Goal: Information Seeking & Learning: Find specific fact

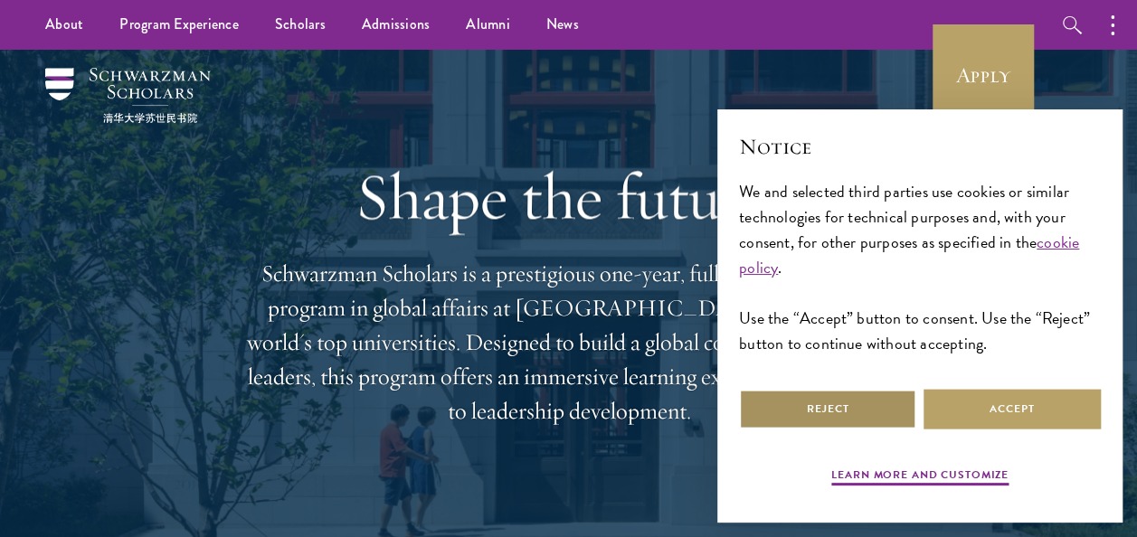
click at [842, 410] on button "Reject" at bounding box center [827, 409] width 177 height 41
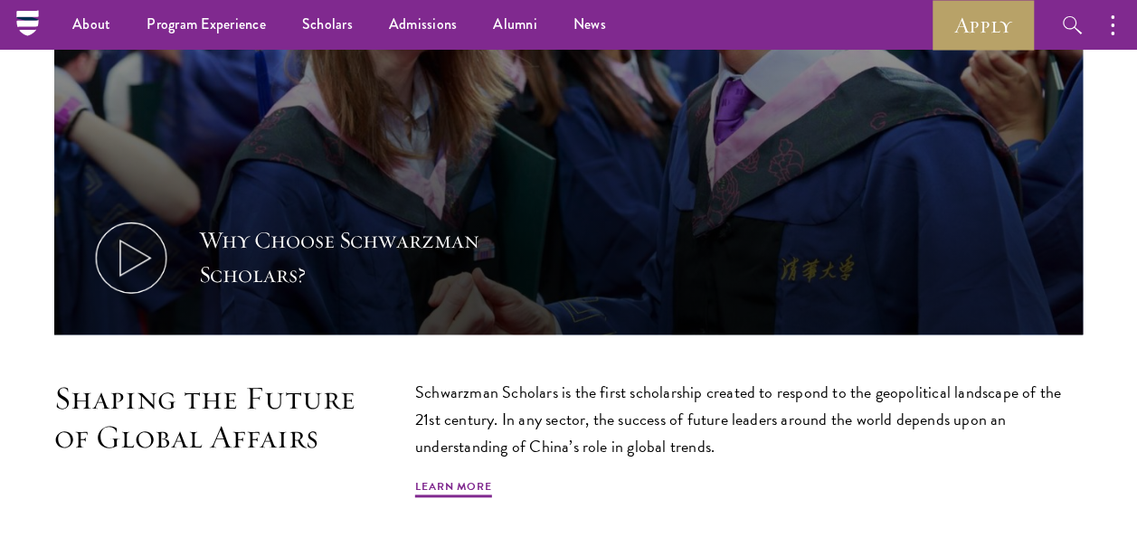
scroll to position [633, 0]
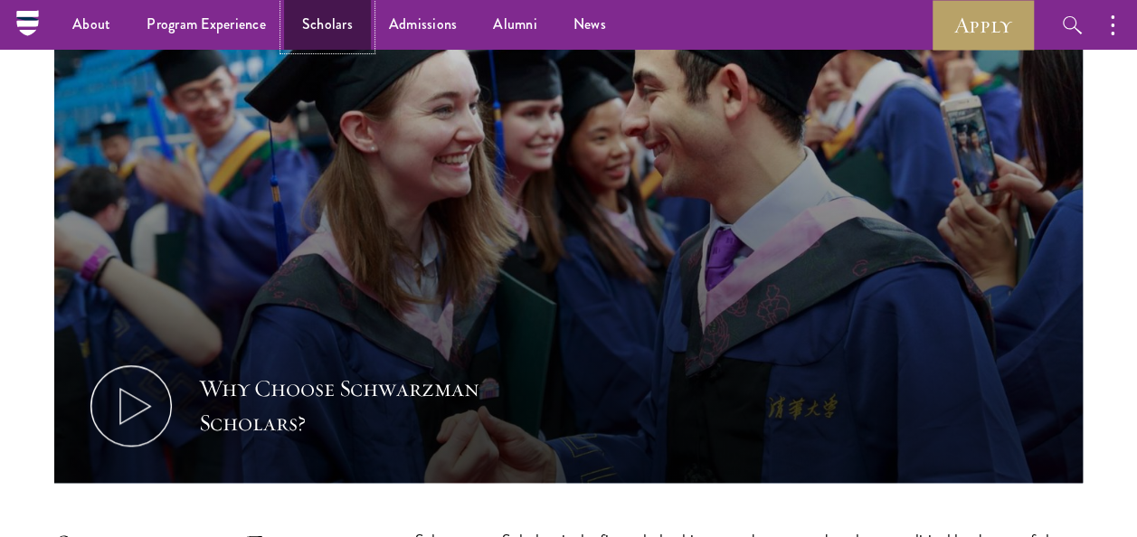
click at [304, 36] on link "Scholars" at bounding box center [327, 25] width 87 height 50
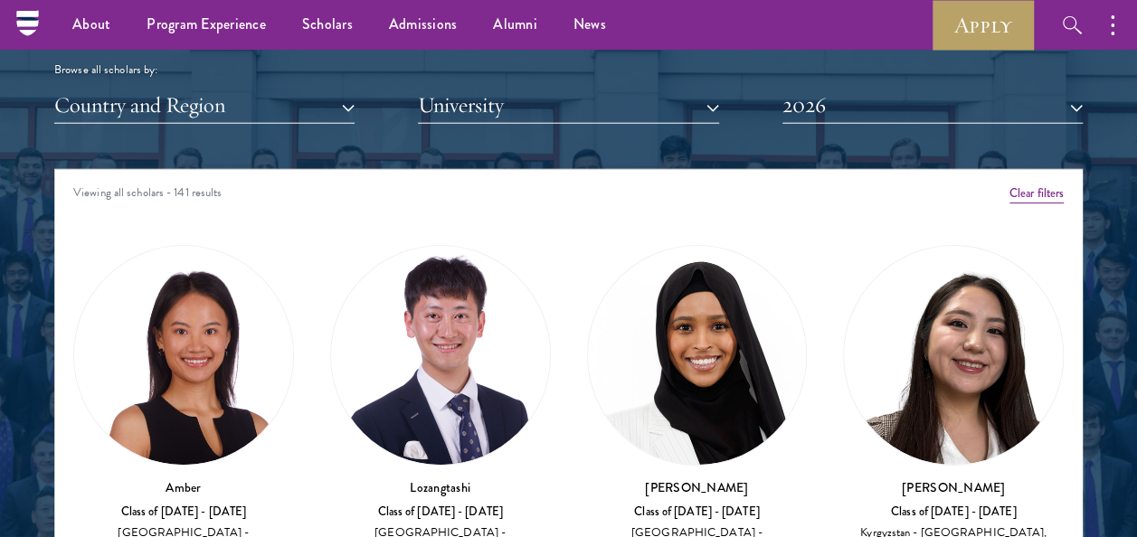
scroll to position [2079, 0]
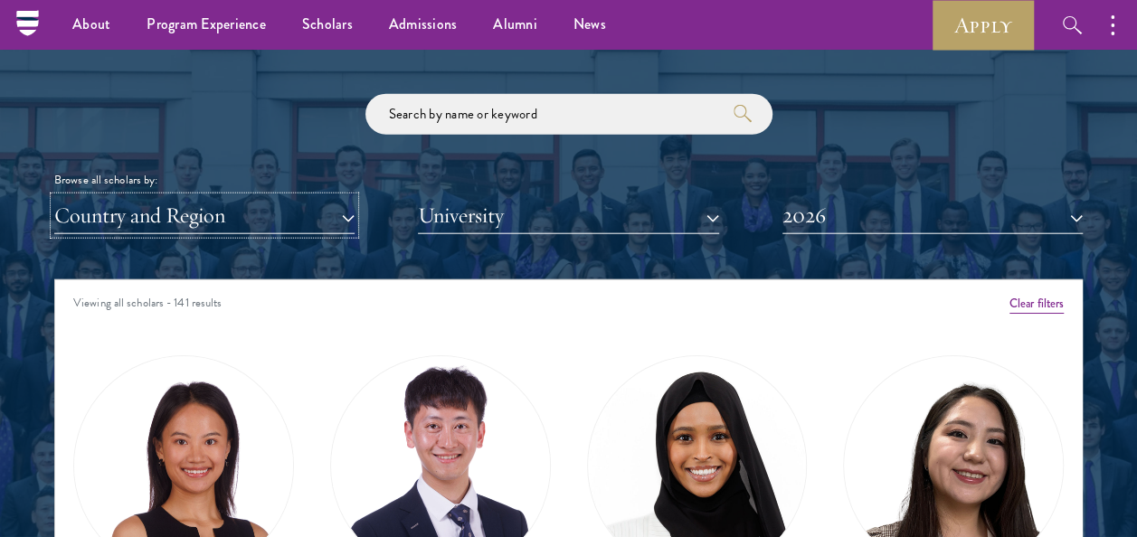
click at [295, 221] on button "Country and Region" at bounding box center [204, 215] width 300 height 37
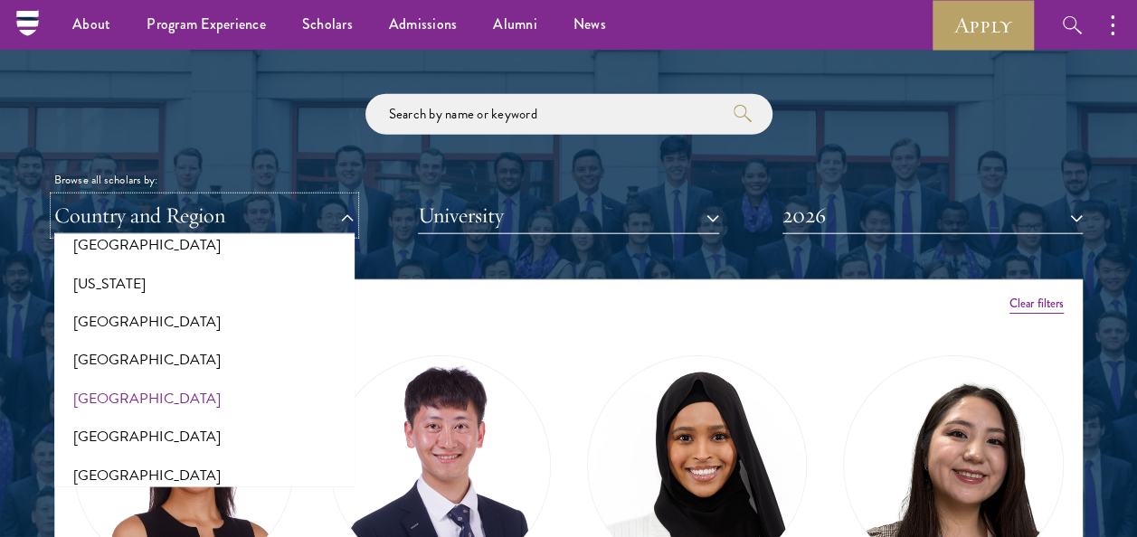
scroll to position [995, 0]
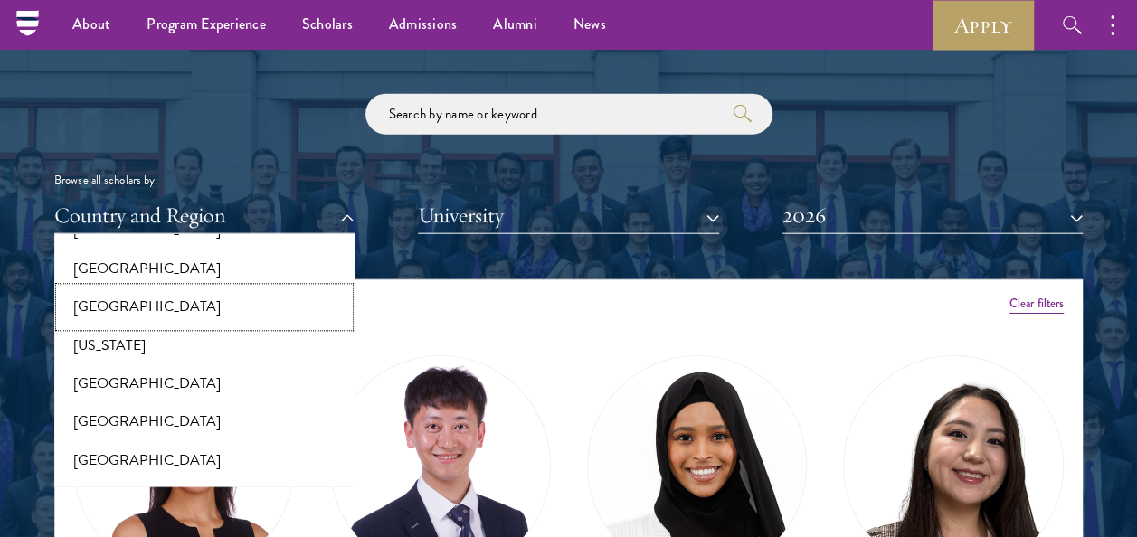
click at [108, 303] on button "[GEOGRAPHIC_DATA]" at bounding box center [204, 307] width 289 height 38
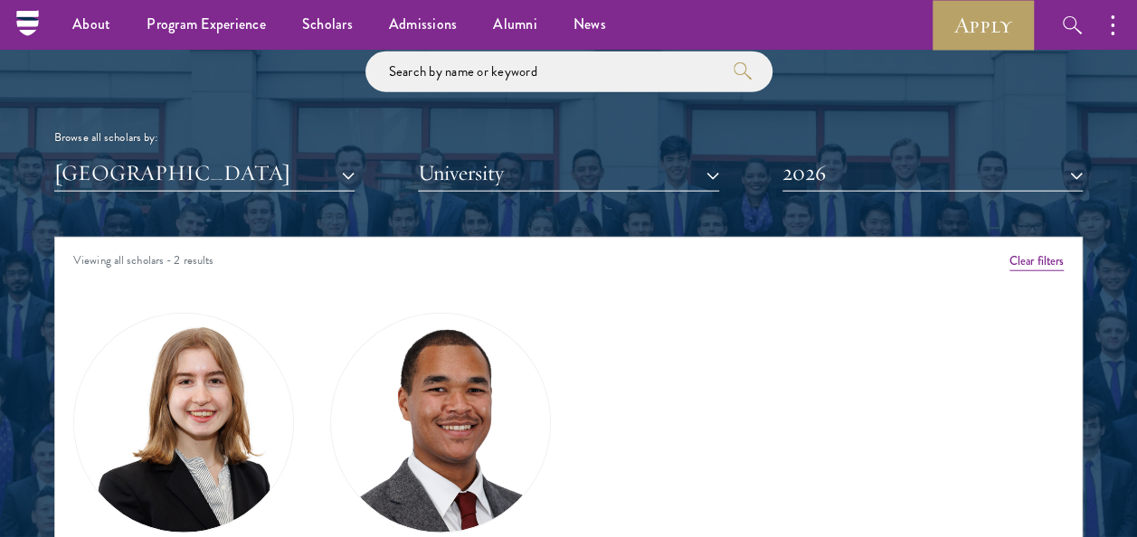
scroll to position [1988, 0]
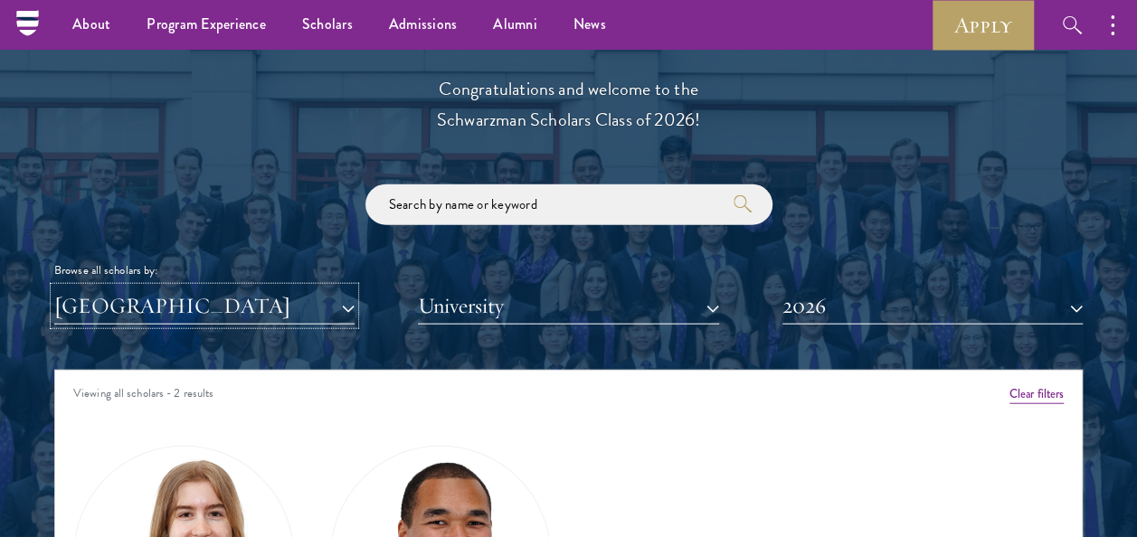
click at [170, 310] on button "[GEOGRAPHIC_DATA]" at bounding box center [204, 306] width 300 height 37
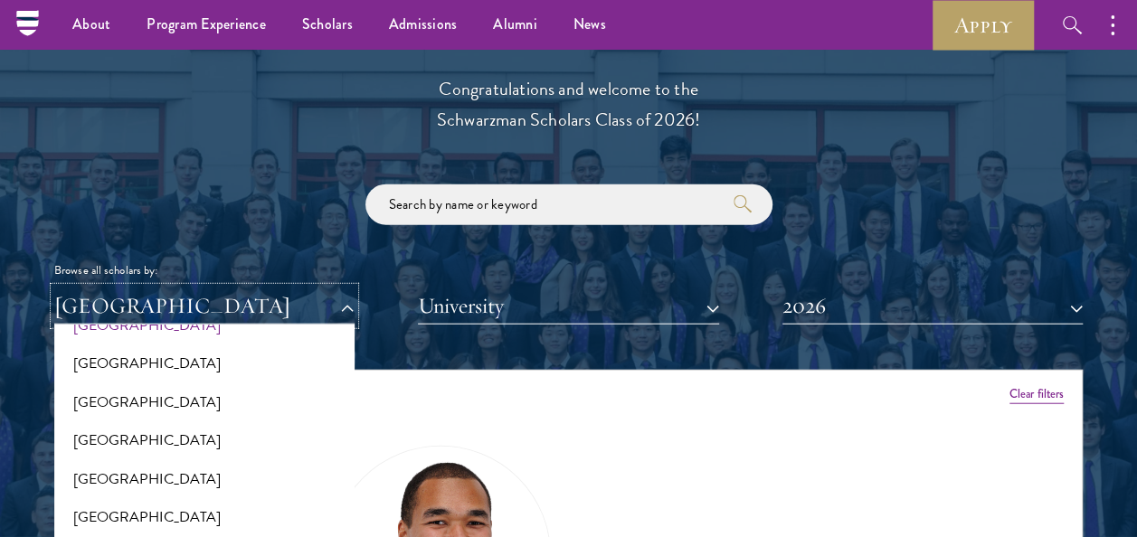
scroll to position [1266, 0]
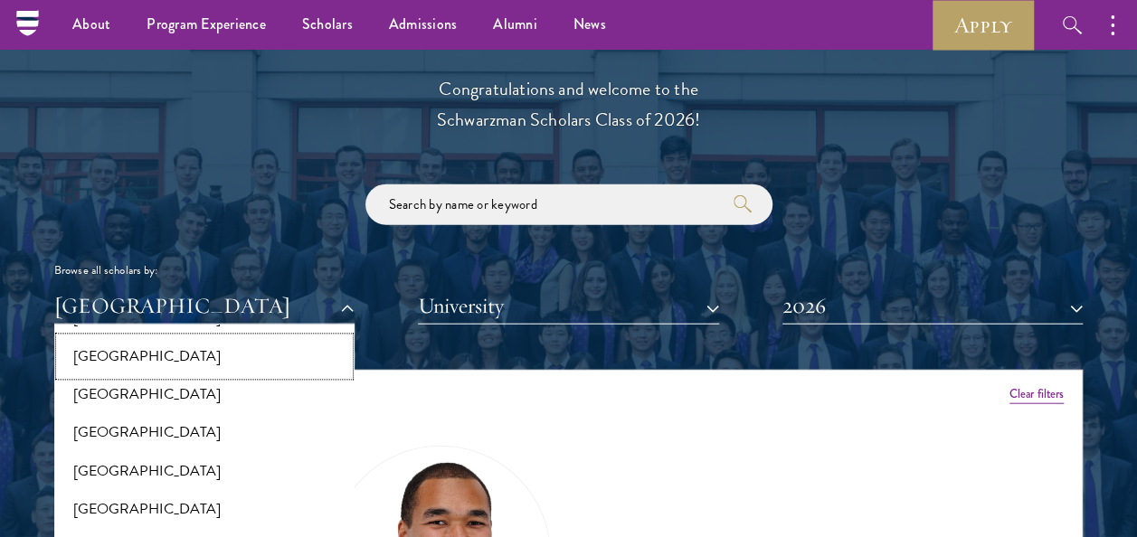
click at [105, 367] on button "[GEOGRAPHIC_DATA]" at bounding box center [204, 357] width 289 height 38
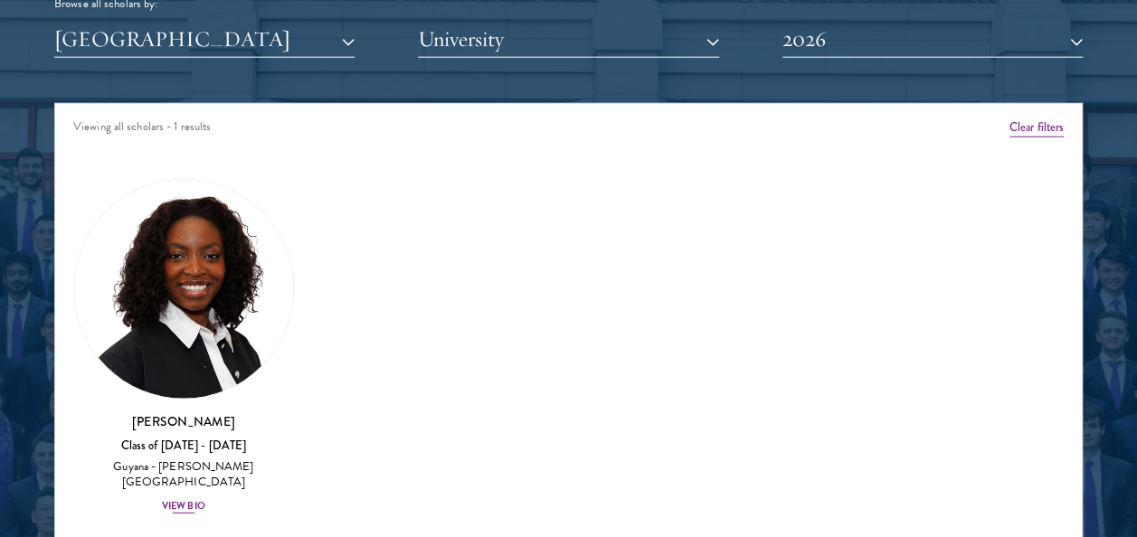
scroll to position [2260, 0]
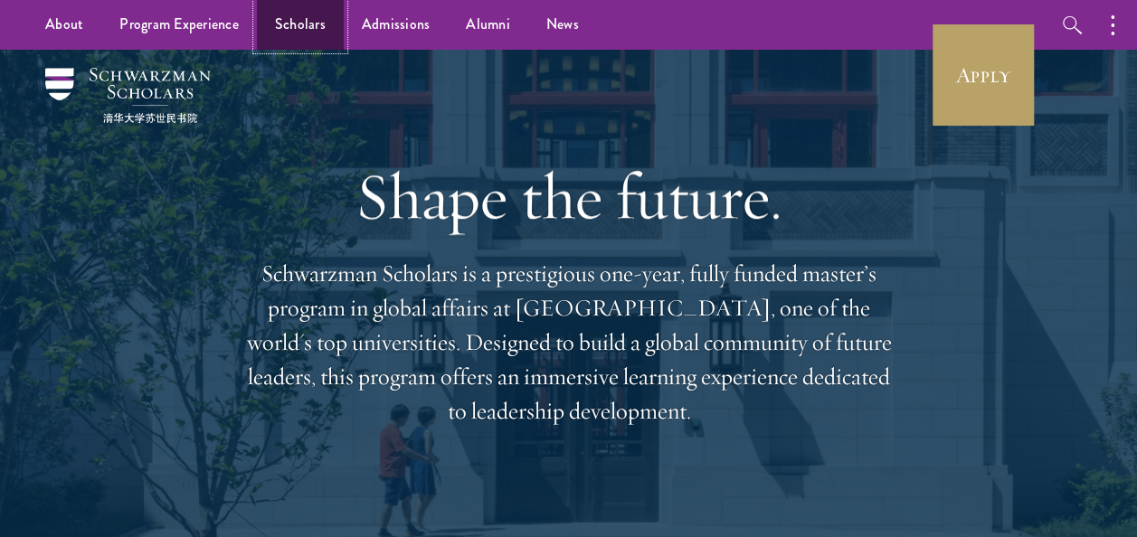
click at [295, 31] on link "Scholars" at bounding box center [300, 25] width 87 height 50
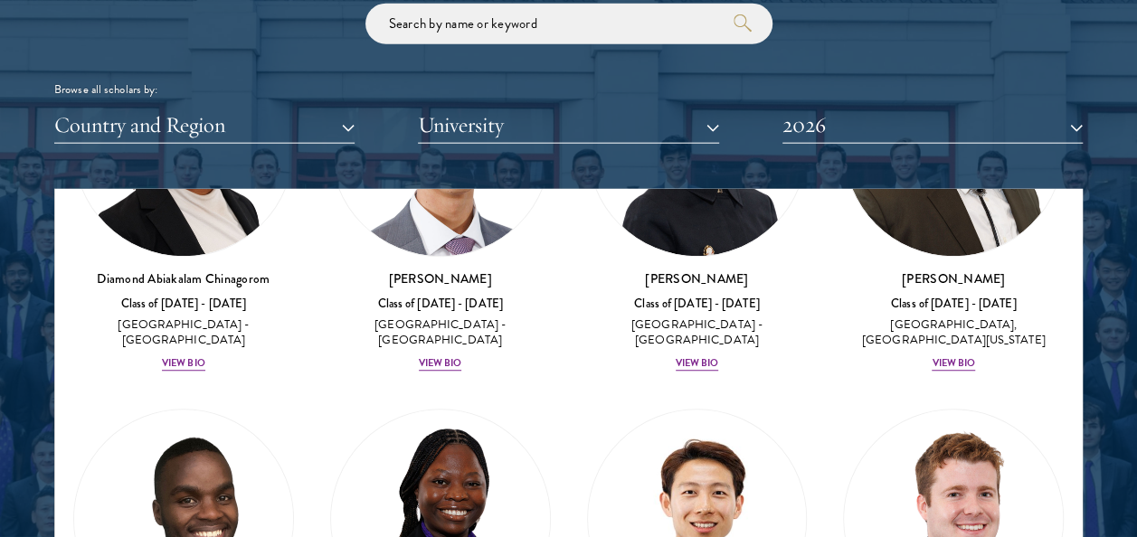
scroll to position [904, 0]
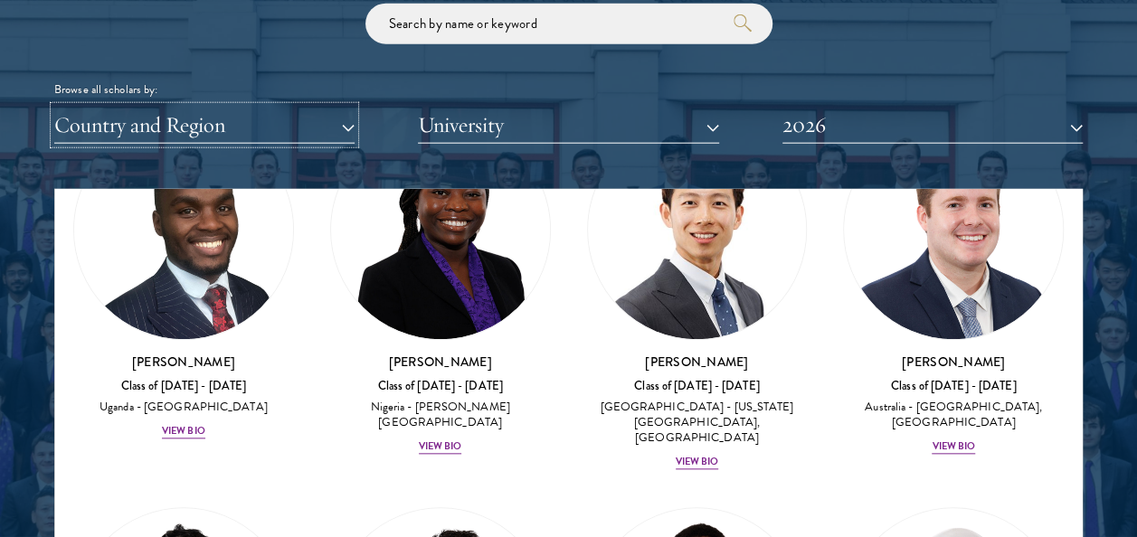
click at [315, 125] on button "Country and Region" at bounding box center [204, 125] width 300 height 37
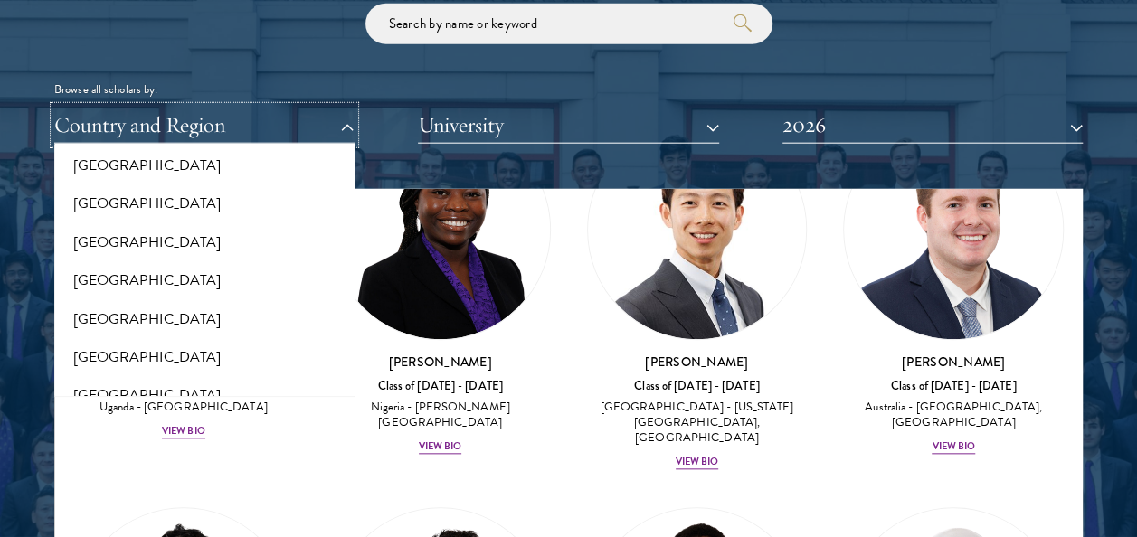
scroll to position [2713, 0]
click at [571, 33] on input "search" at bounding box center [568, 24] width 407 height 41
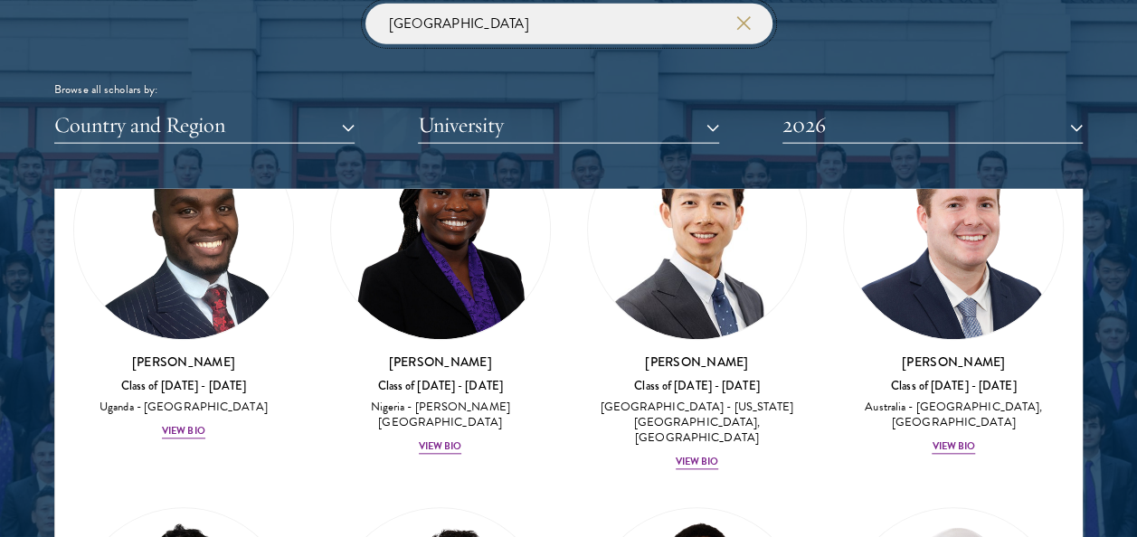
type input "timor"
click button "submit" at bounding box center [0, 0] width 0 height 0
